Goal: Task Accomplishment & Management: Complete application form

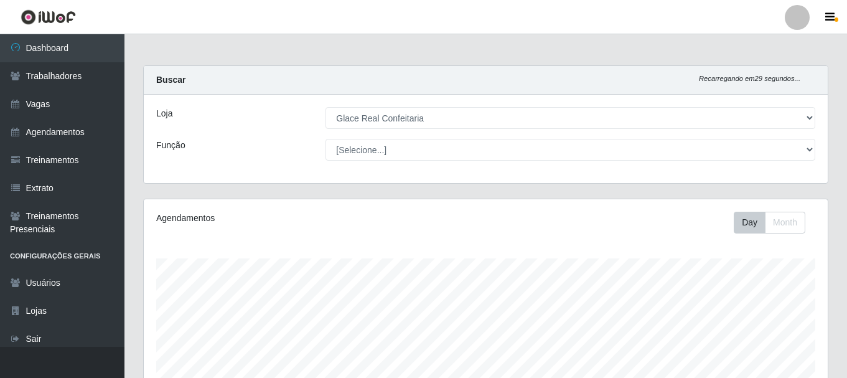
select select "445"
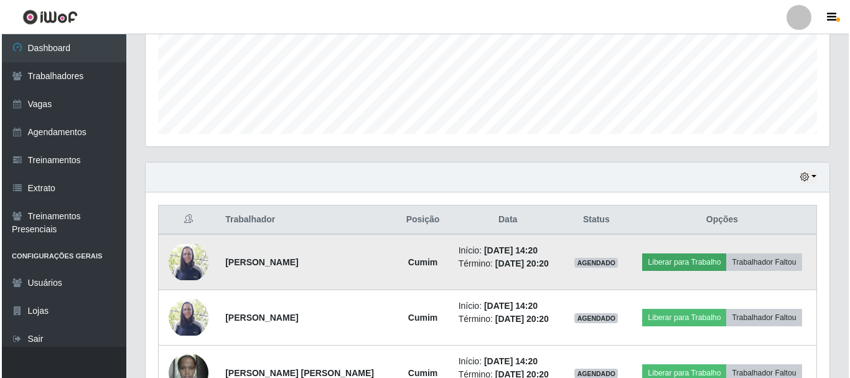
scroll to position [258, 684]
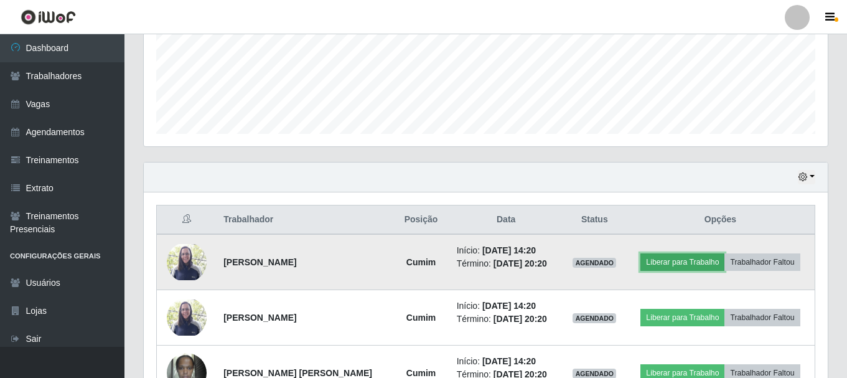
click at [674, 262] on button "Liberar para Trabalho" at bounding box center [682, 261] width 84 height 17
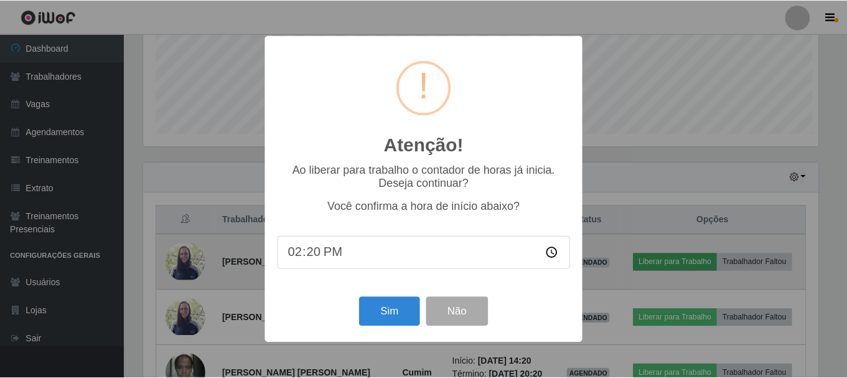
scroll to position [258, 677]
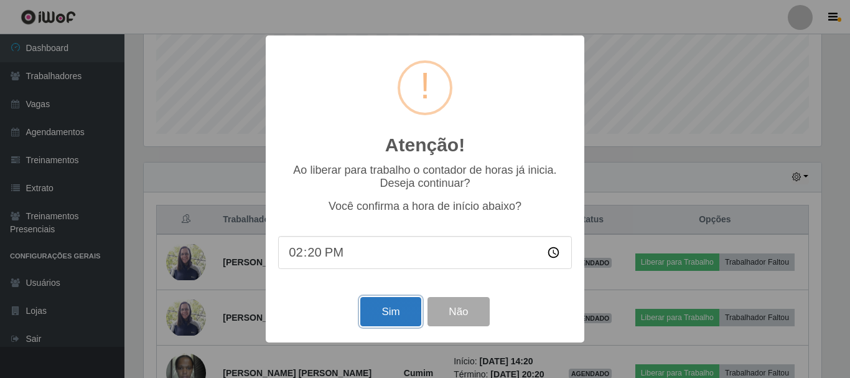
click at [403, 316] on button "Sim" at bounding box center [390, 311] width 60 height 29
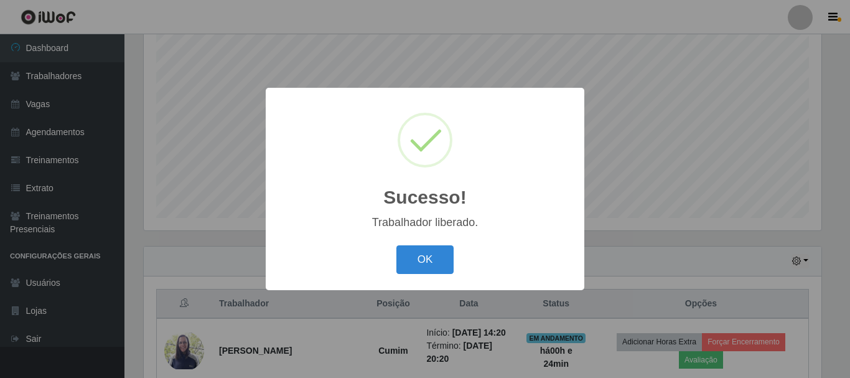
drag, startPoint x: 427, startPoint y: 262, endPoint x: 472, endPoint y: 271, distance: 45.0
click at [427, 262] on button "OK" at bounding box center [425, 259] width 58 height 29
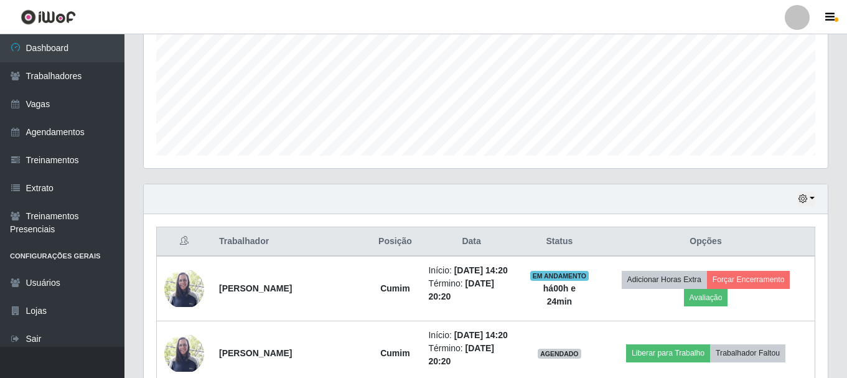
scroll to position [0, 0]
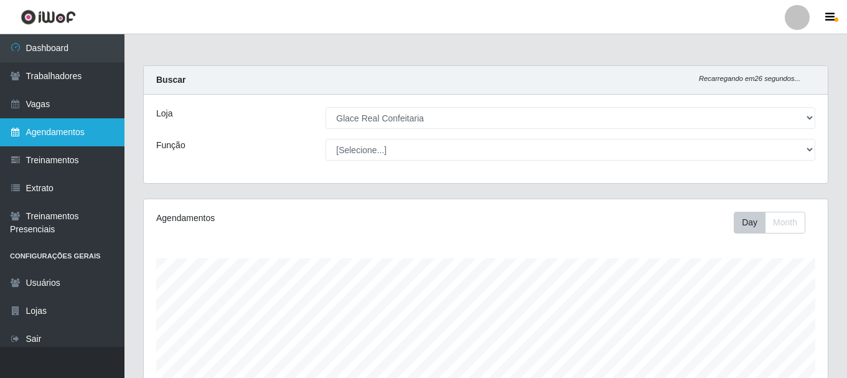
click at [73, 131] on link "Agendamentos" at bounding box center [62, 132] width 124 height 28
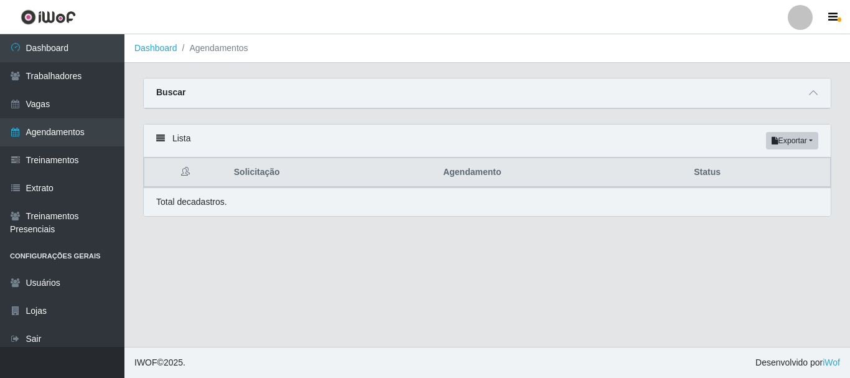
click at [824, 88] on div "Buscar" at bounding box center [487, 93] width 687 height 30
click at [813, 96] on icon at bounding box center [813, 92] width 9 height 9
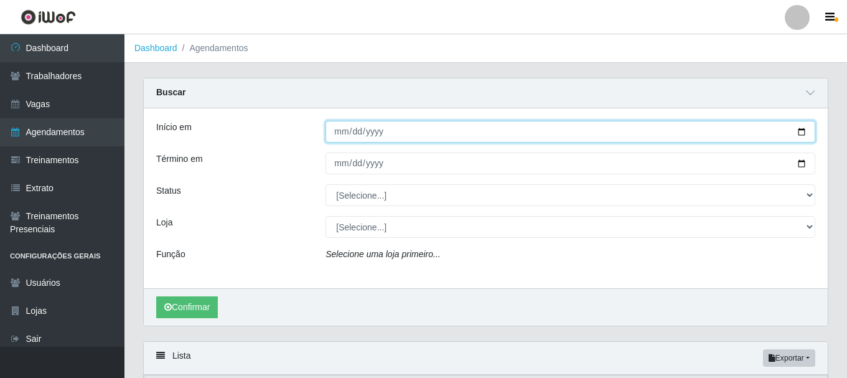
click at [335, 133] on input "Início em" at bounding box center [570, 132] width 490 height 22
click at [342, 131] on input "Início em" at bounding box center [570, 132] width 490 height 22
type input "[DATE]"
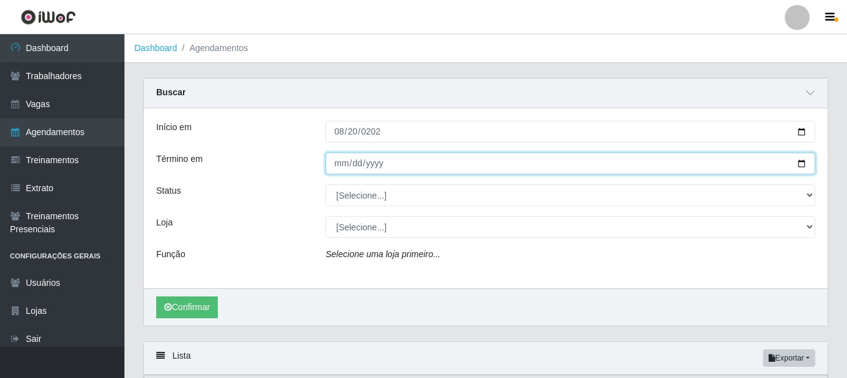
click at [340, 161] on input "Término em" at bounding box center [570, 163] width 490 height 22
type input "[DATE]"
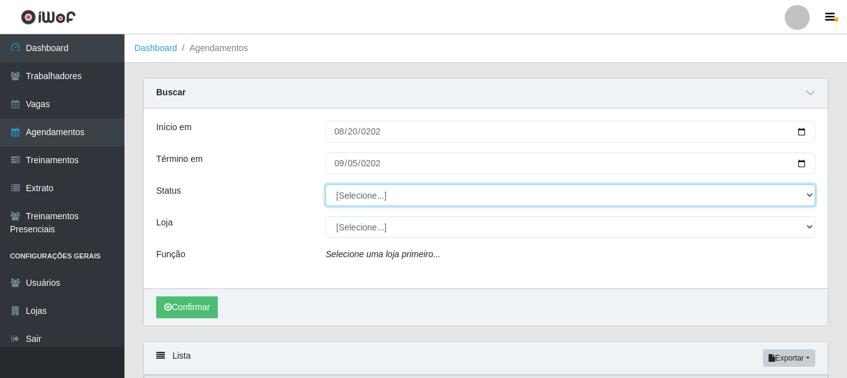
click at [368, 190] on select "[Selecione...] AGENDADO AGUARDANDO LIBERAR EM ANDAMENTO EM REVISÃO FINALIZADO C…" at bounding box center [570, 195] width 490 height 22
select select "AGENDADO"
click at [325, 185] on select "[Selecione...] AGENDADO AGUARDANDO LIBERAR EM ANDAMENTO EM REVISÃO FINALIZADO C…" at bounding box center [570, 195] width 490 height 22
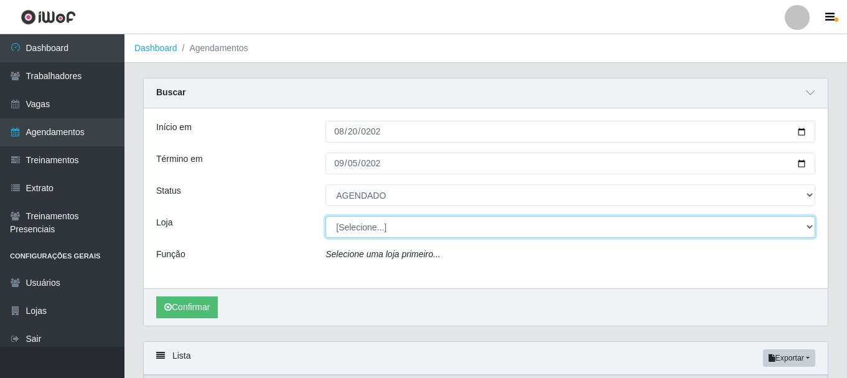
click at [361, 229] on select "[Selecione...] Glace Real Confeitaria" at bounding box center [570, 227] width 490 height 22
select select "445"
click at [325, 216] on select "[Selecione...] Glace Real Confeitaria" at bounding box center [570, 227] width 490 height 22
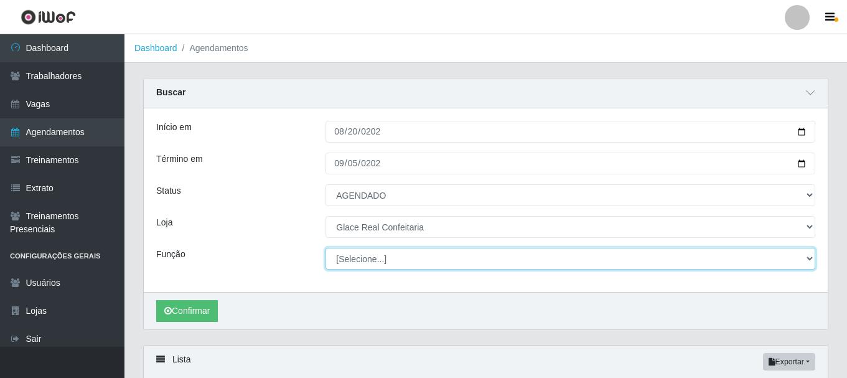
click at [341, 259] on select "[Selecione...] ASG ASG + ASG ++ Auxiliar de Cozinha Auxiliar de Cozinha + Auxil…" at bounding box center [570, 259] width 490 height 22
select select "17"
click at [325, 248] on select "[Selecione...] ASG ASG + ASG ++ Auxiliar de Cozinha Auxiliar de Cozinha + Auxil…" at bounding box center [570, 259] width 490 height 22
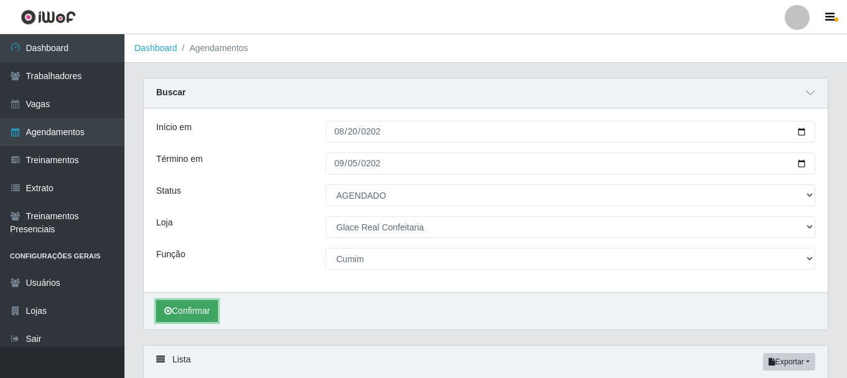
click at [198, 307] on button "Confirmar" at bounding box center [187, 311] width 62 height 22
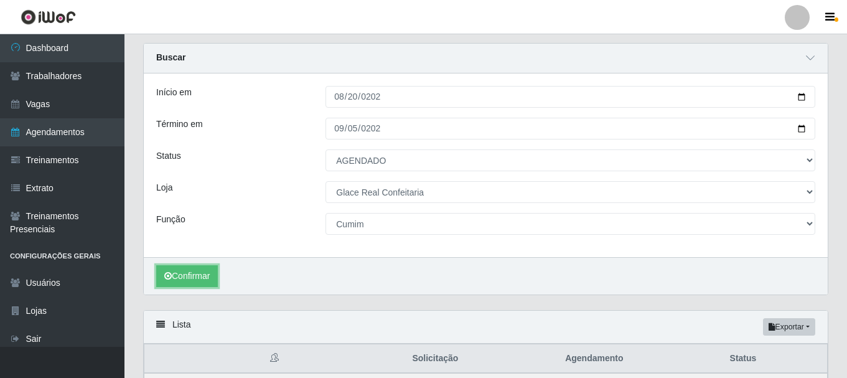
scroll to position [221, 0]
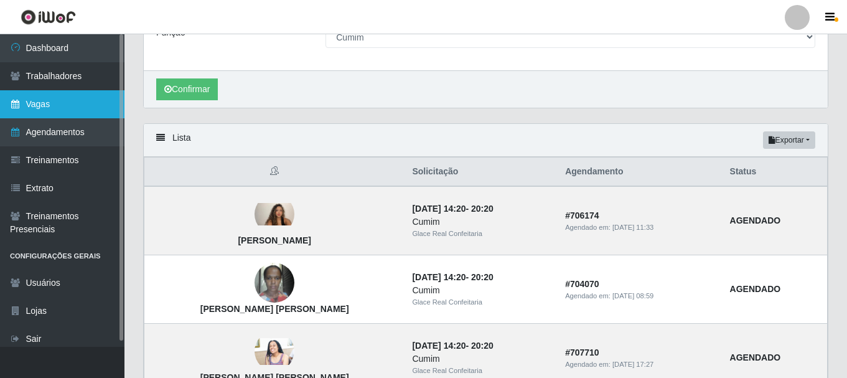
click at [55, 99] on link "Vagas" at bounding box center [62, 104] width 124 height 28
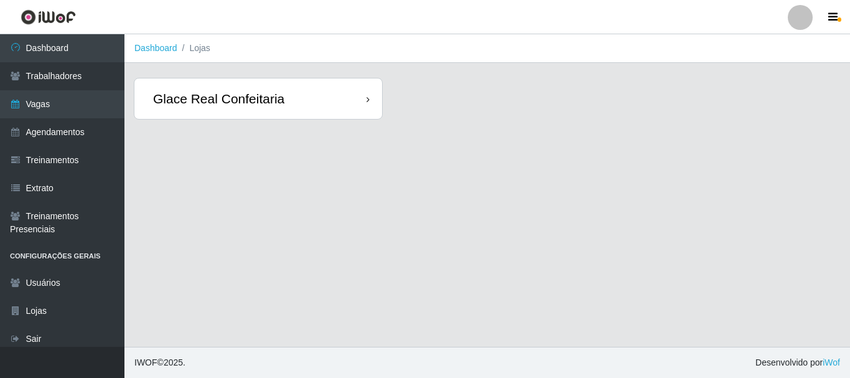
click at [286, 114] on div "Glace Real Confeitaria" at bounding box center [258, 98] width 248 height 40
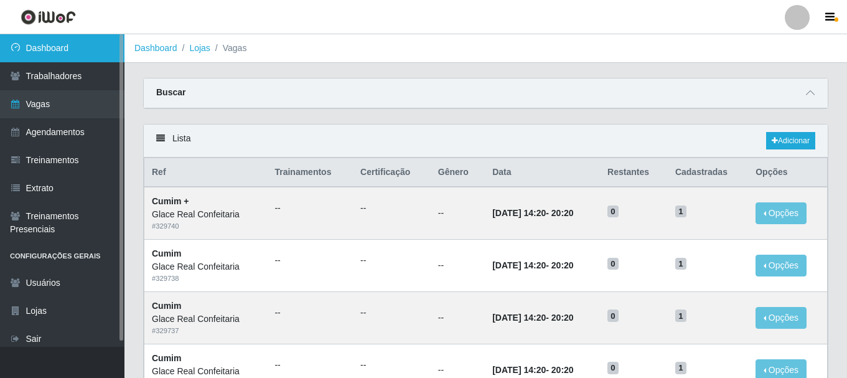
click at [34, 52] on link "Dashboard" at bounding box center [62, 48] width 124 height 28
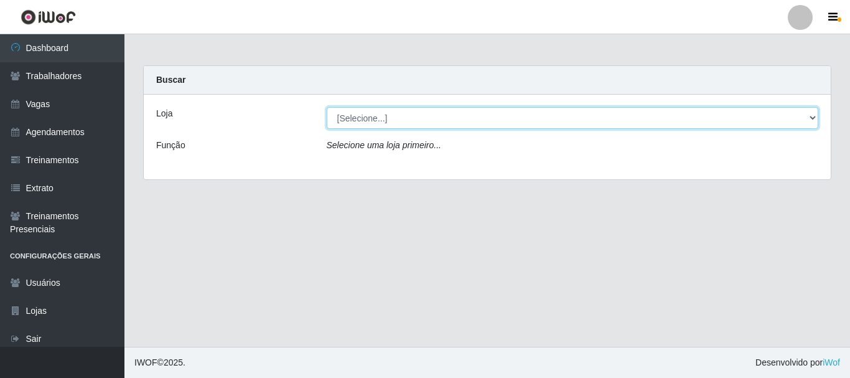
click at [381, 122] on select "[Selecione...] Glace Real Confeitaria" at bounding box center [573, 118] width 492 height 22
select select "445"
click at [327, 107] on select "[Selecione...] Glace Real Confeitaria" at bounding box center [573, 118] width 492 height 22
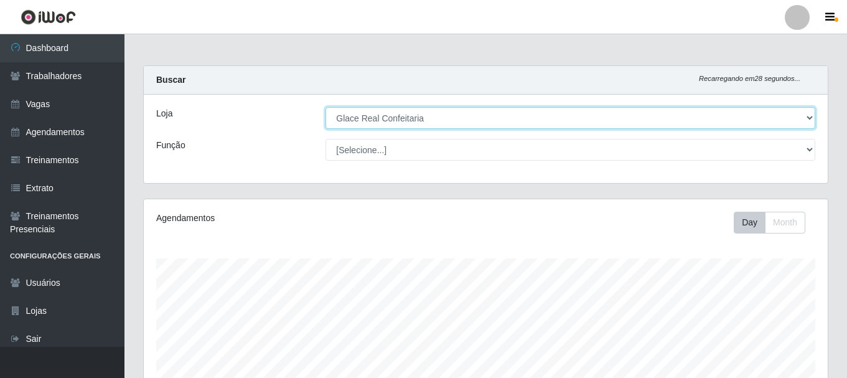
scroll to position [249, 0]
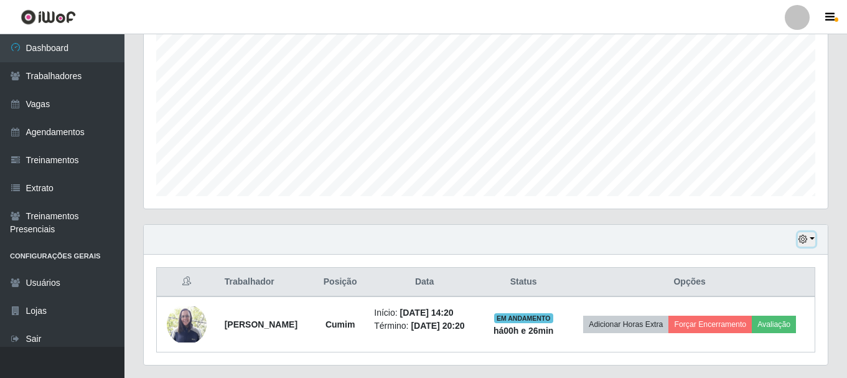
click at [812, 239] on button "button" at bounding box center [805, 239] width 17 height 14
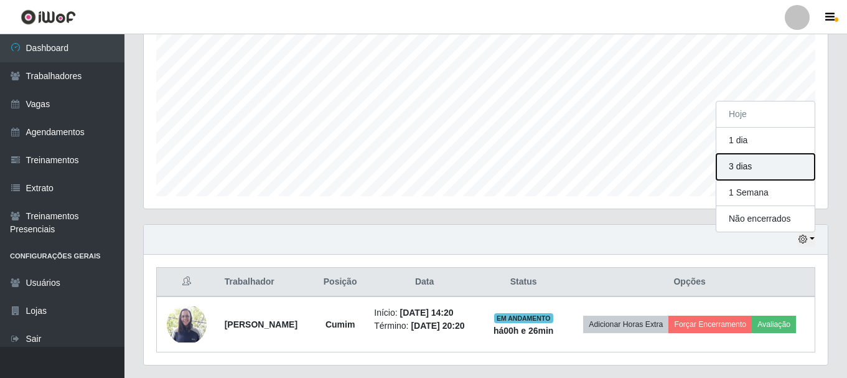
click at [759, 172] on button "3 dias" at bounding box center [765, 167] width 98 height 26
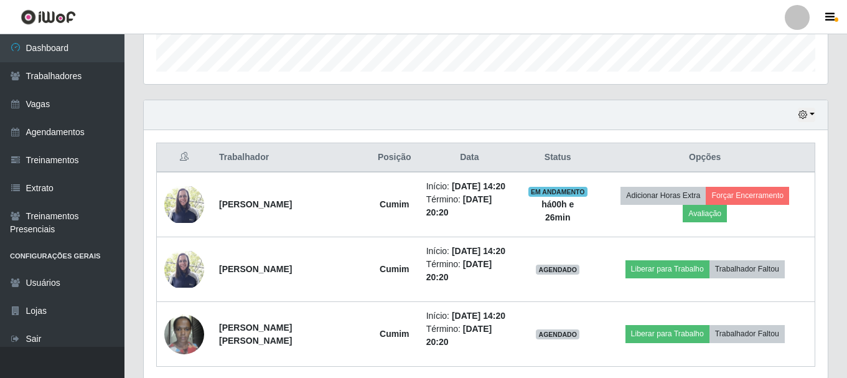
scroll to position [421, 0]
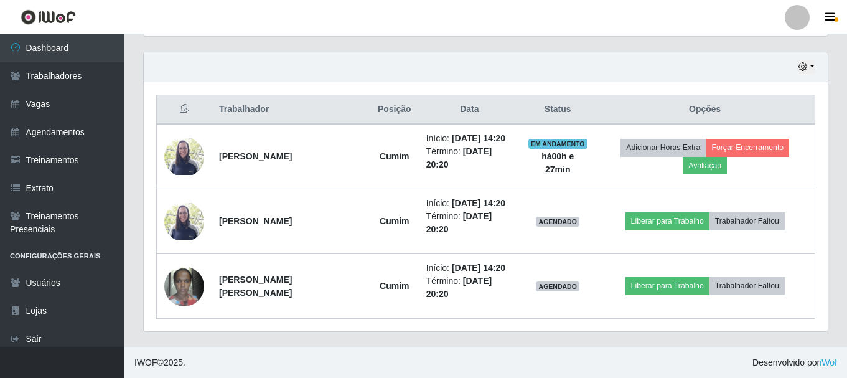
click at [804, 52] on div "Hoje 1 dia 3 [PERSON_NAME] 1 Semana Não encerrados Trabalhador Posição Data Sta…" at bounding box center [485, 192] width 685 height 280
click at [807, 66] on button "button" at bounding box center [805, 67] width 17 height 14
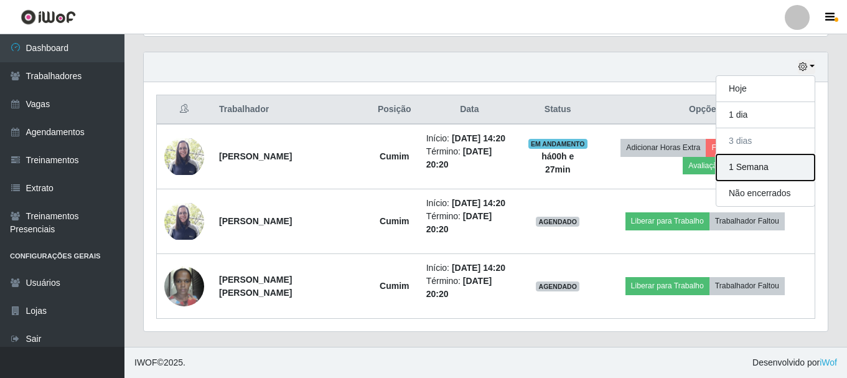
click at [786, 173] on button "1 Semana" at bounding box center [765, 167] width 98 height 26
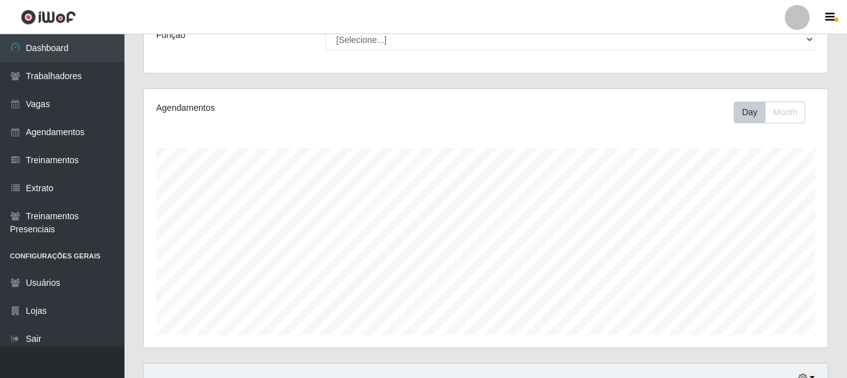
scroll to position [0, 0]
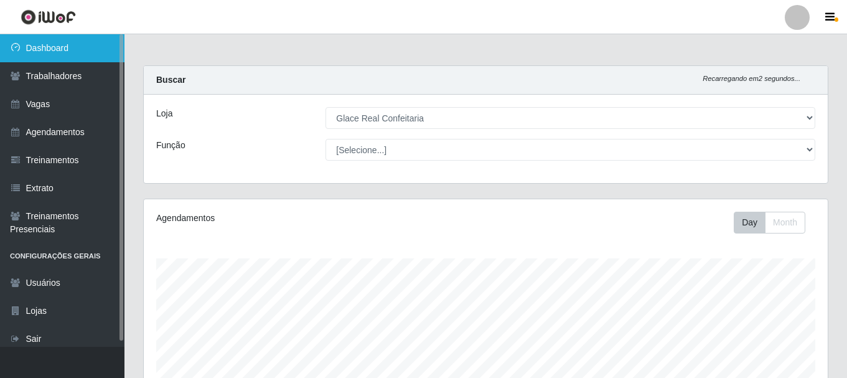
click at [75, 52] on link "Dashboard" at bounding box center [62, 48] width 124 height 28
